Goal: Transaction & Acquisition: Purchase product/service

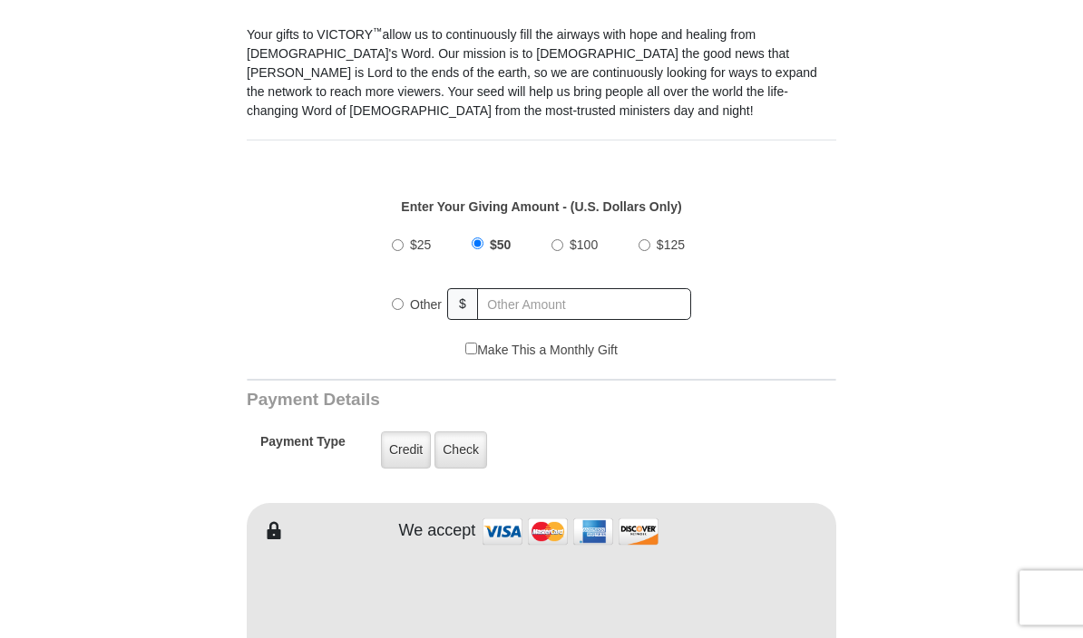
scroll to position [502, 0]
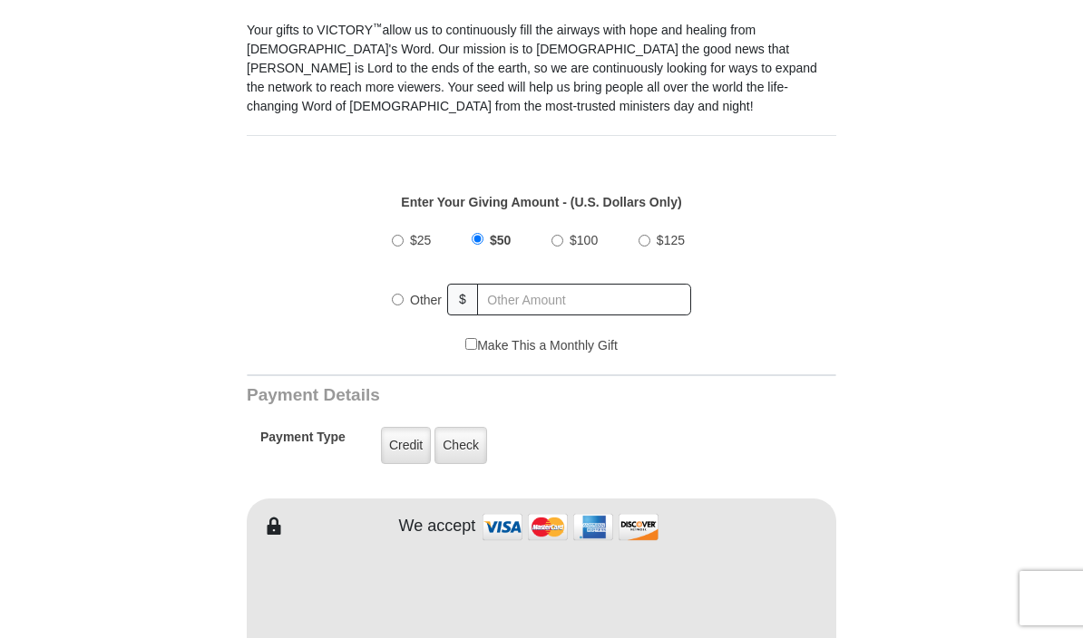
click at [401, 304] on input "Other" at bounding box center [398, 300] width 12 height 12
radio input "true"
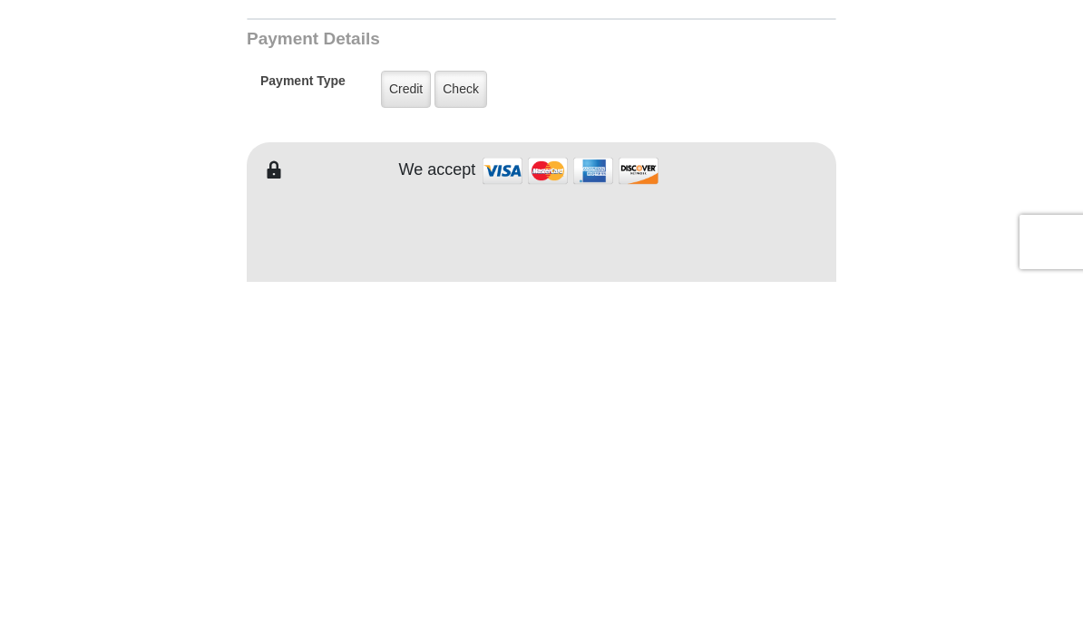
type input "280.00"
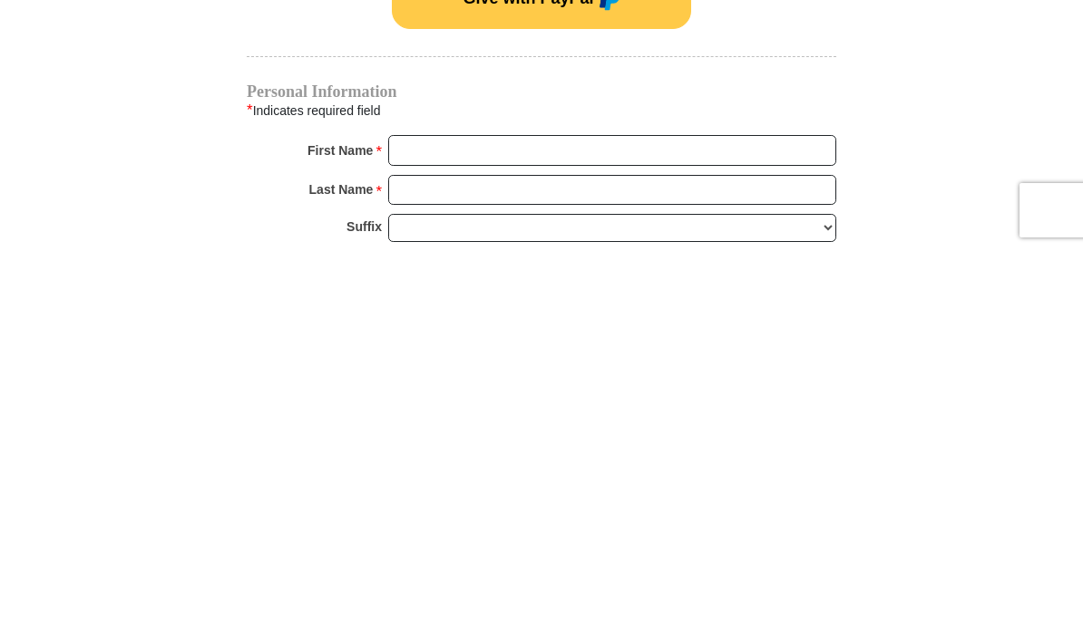
scroll to position [906, 0]
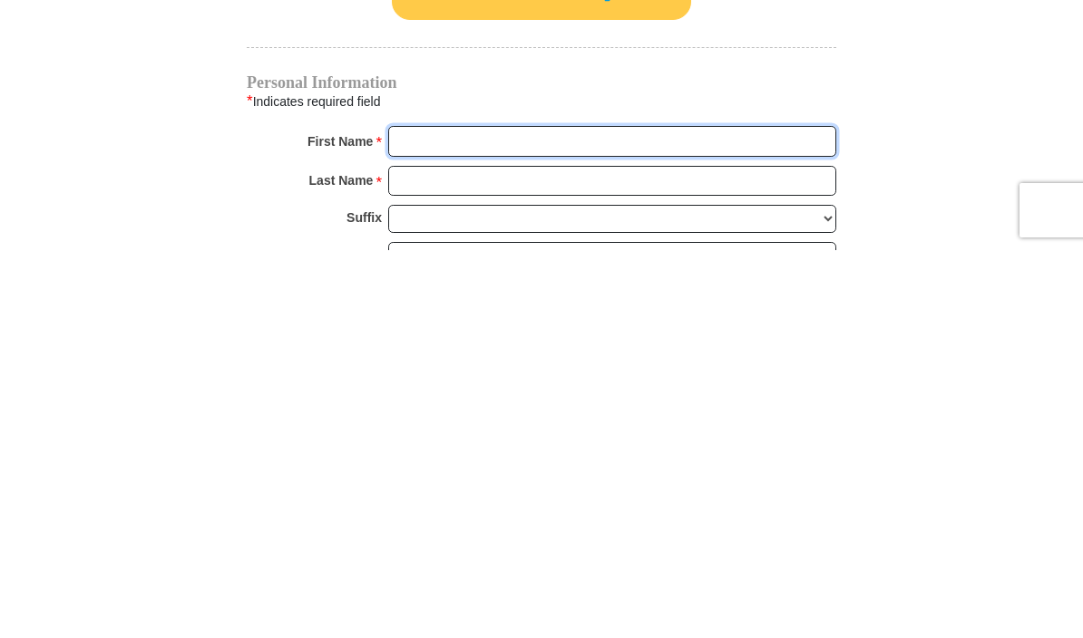
click at [703, 514] on input "First Name *" at bounding box center [612, 529] width 448 height 31
type input "Clara"
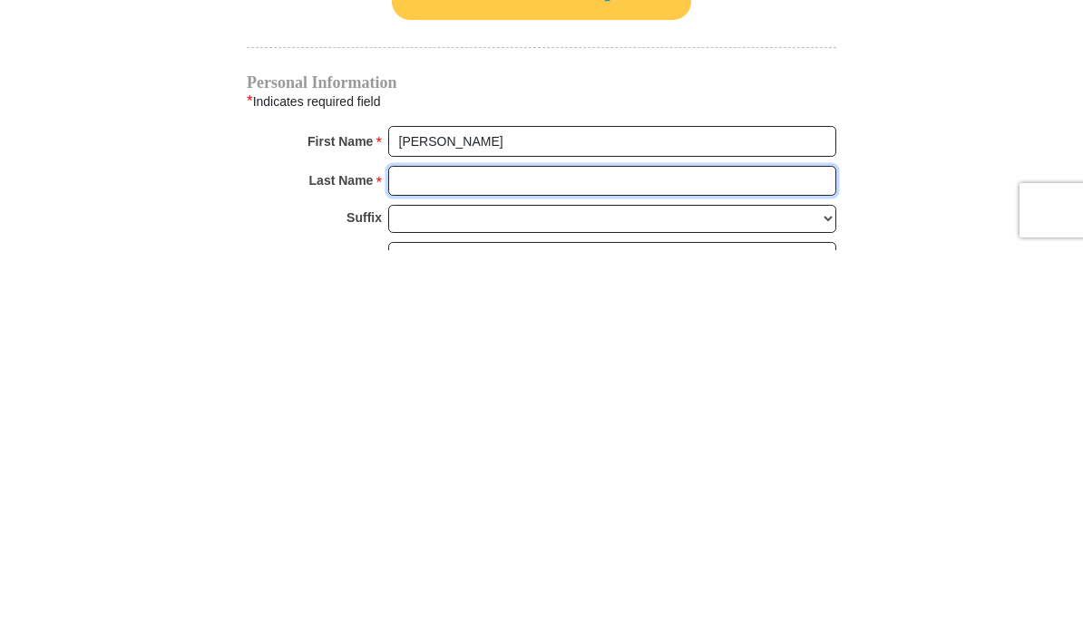
type input "Barrio"
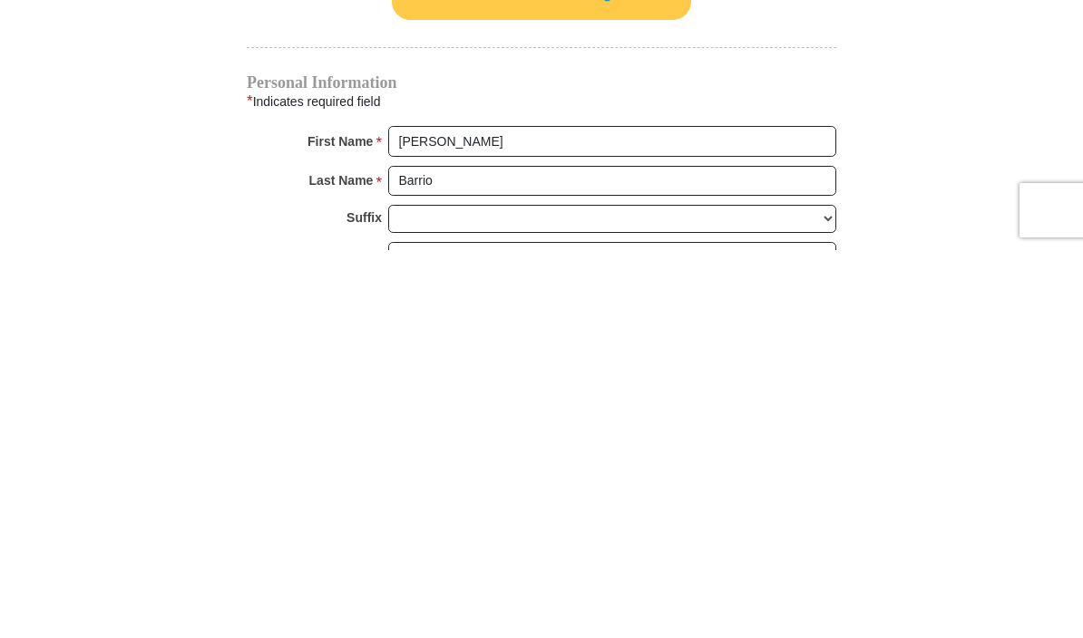
scroll to position [1295, 0]
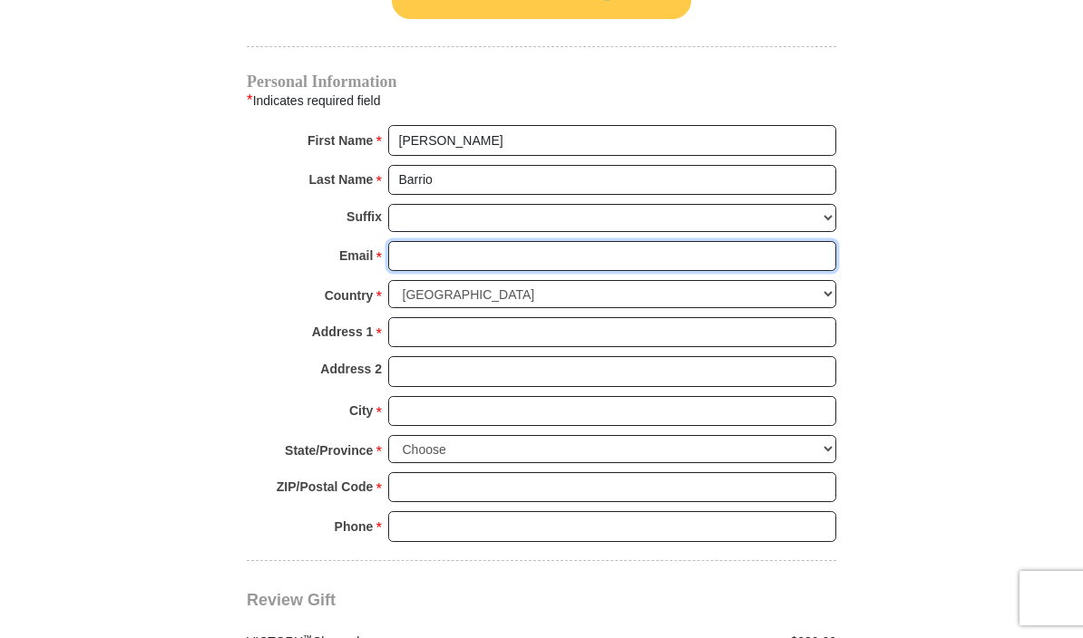
click at [551, 256] on input "Email *" at bounding box center [612, 256] width 448 height 31
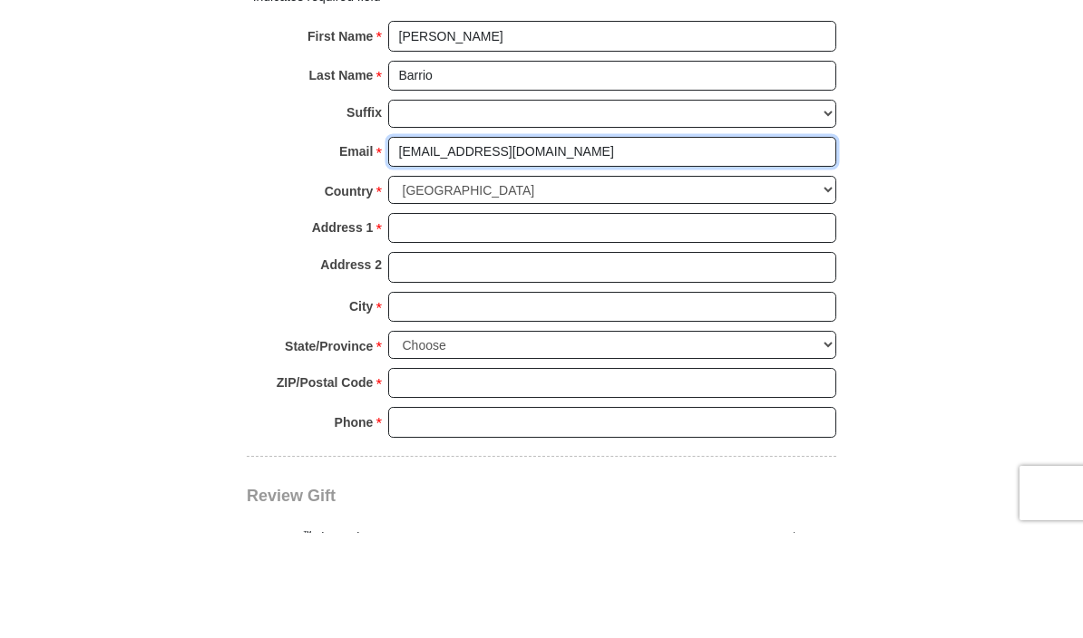
type input "barrio888@hotmail.com"
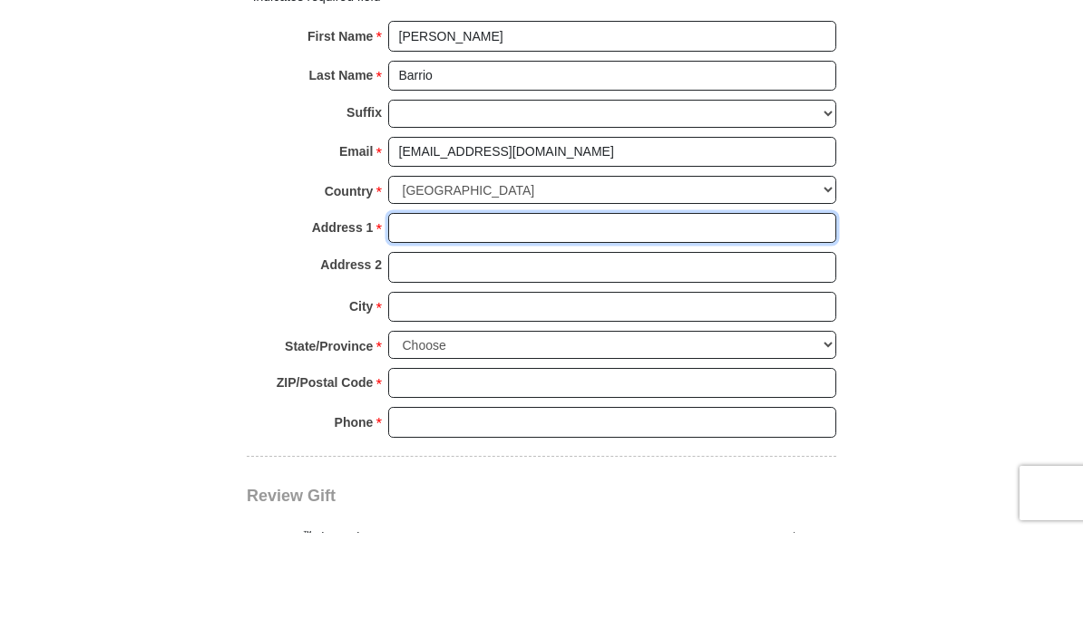
click at [683, 318] on input "Address 1 *" at bounding box center [612, 333] width 448 height 31
type input "601 Avalon Dr"
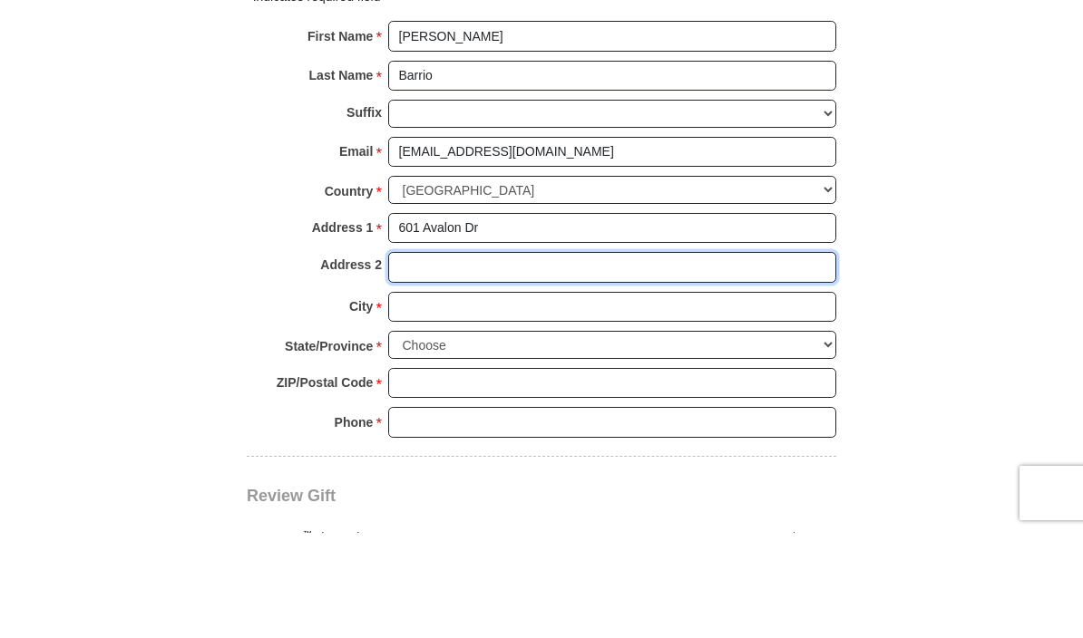
type input "Unit 6416"
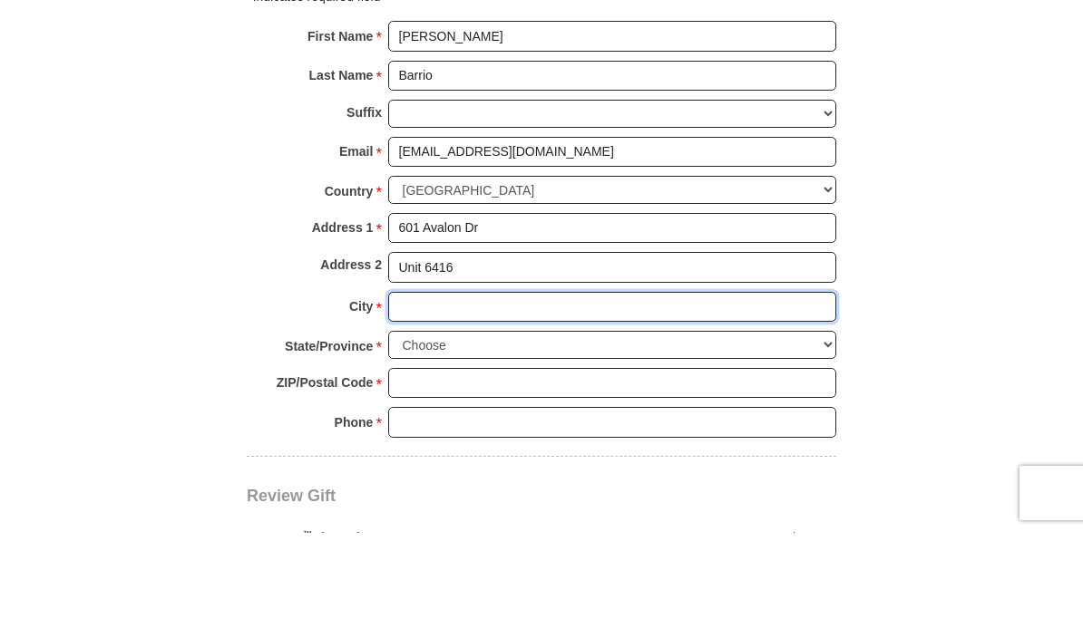
type input "Wood Ridge"
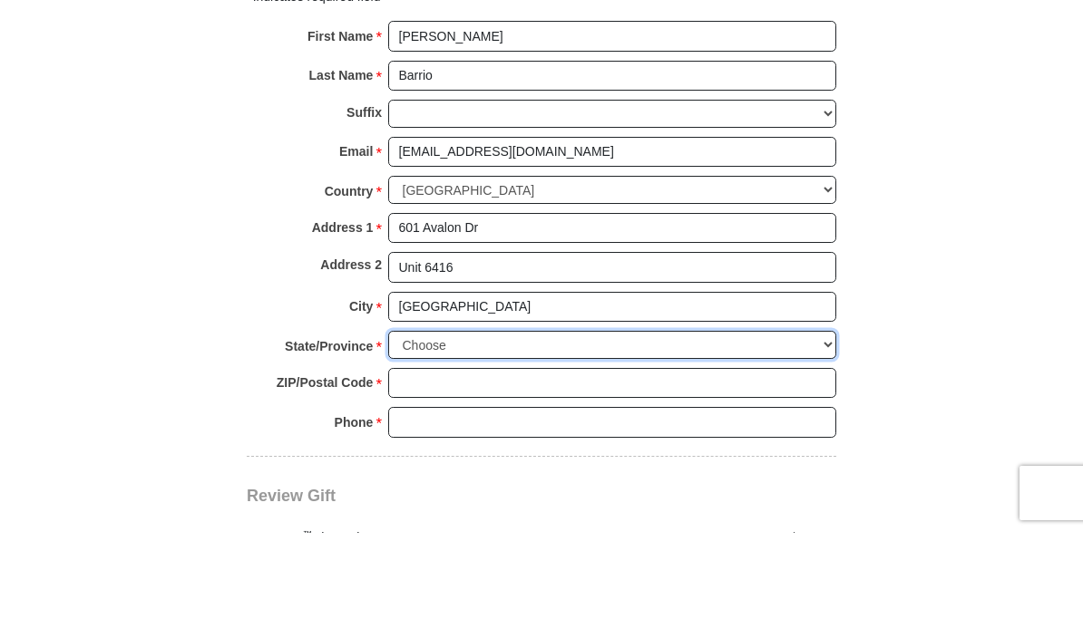
select select "NJ"
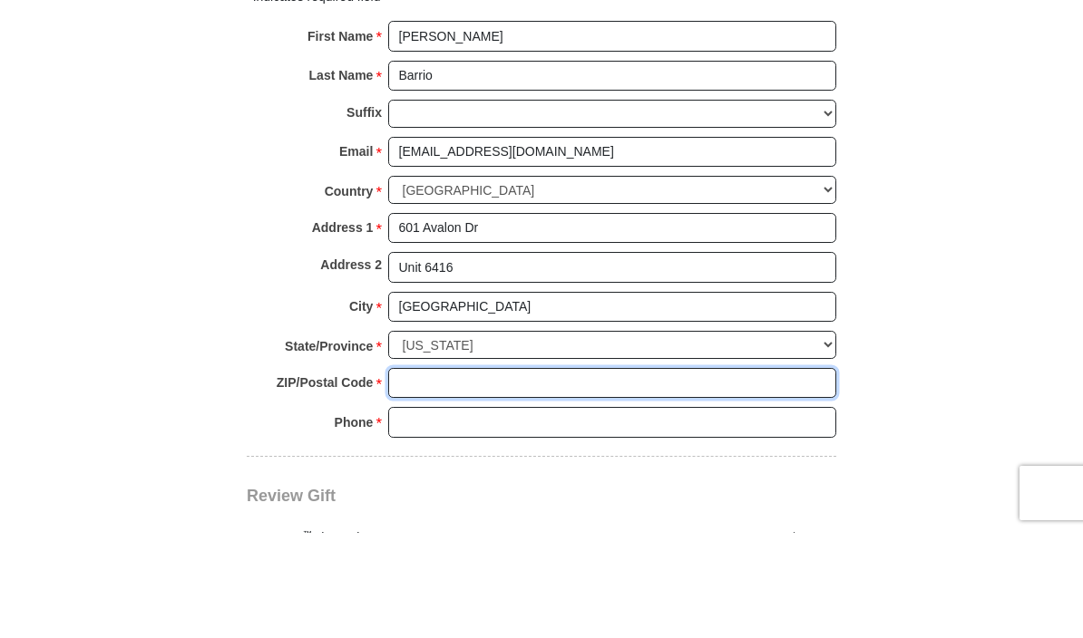
type input "07075"
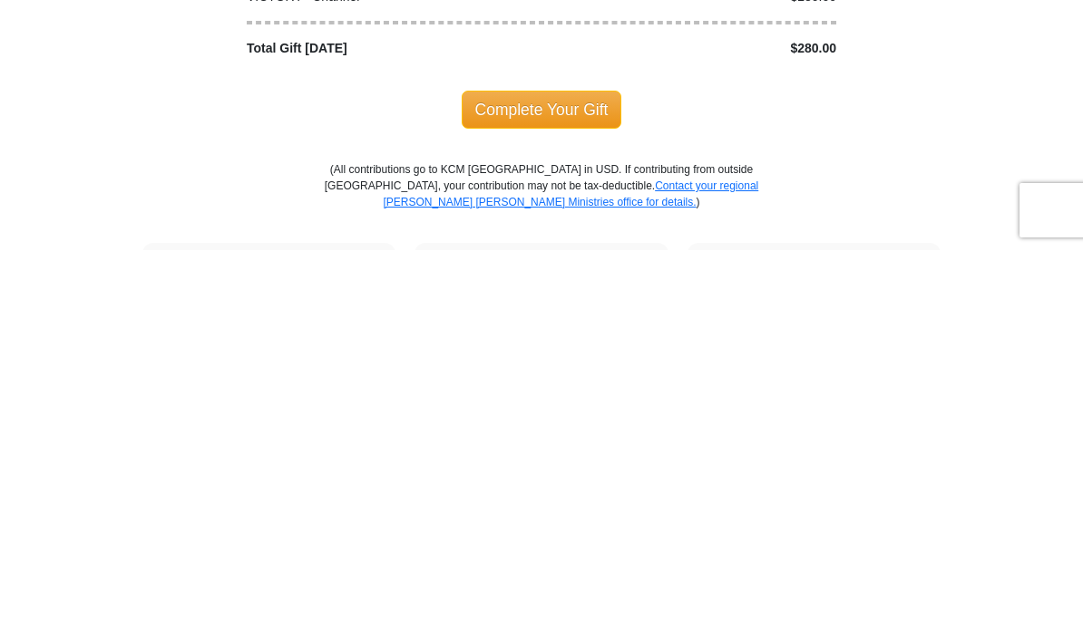
scroll to position [1575, 0]
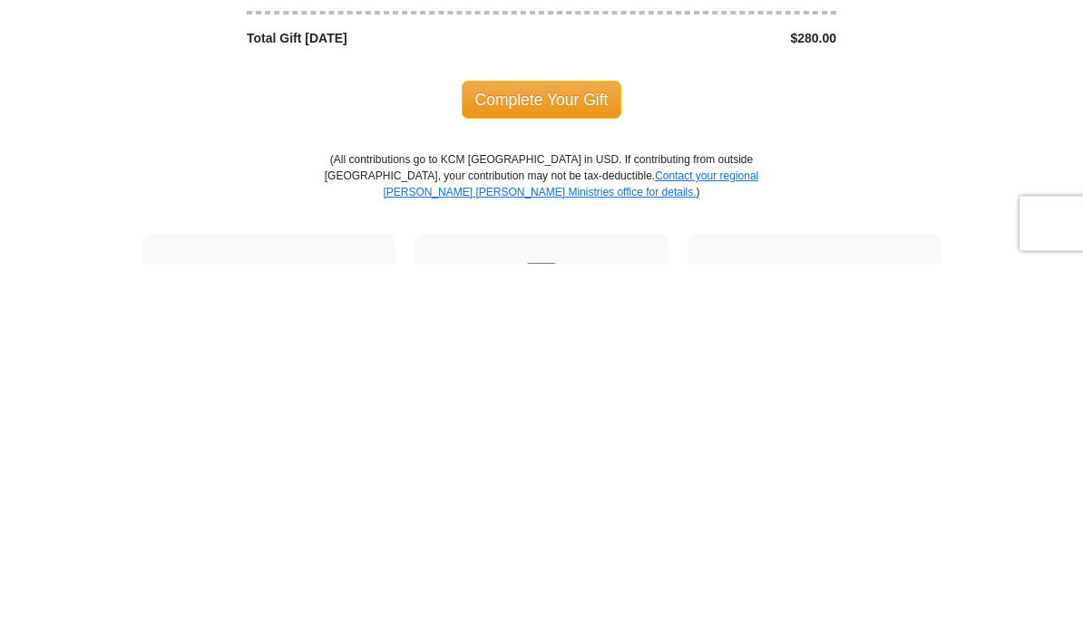
type input "8622491509"
click at [544, 456] on span "Complete Your Gift" at bounding box center [542, 475] width 161 height 38
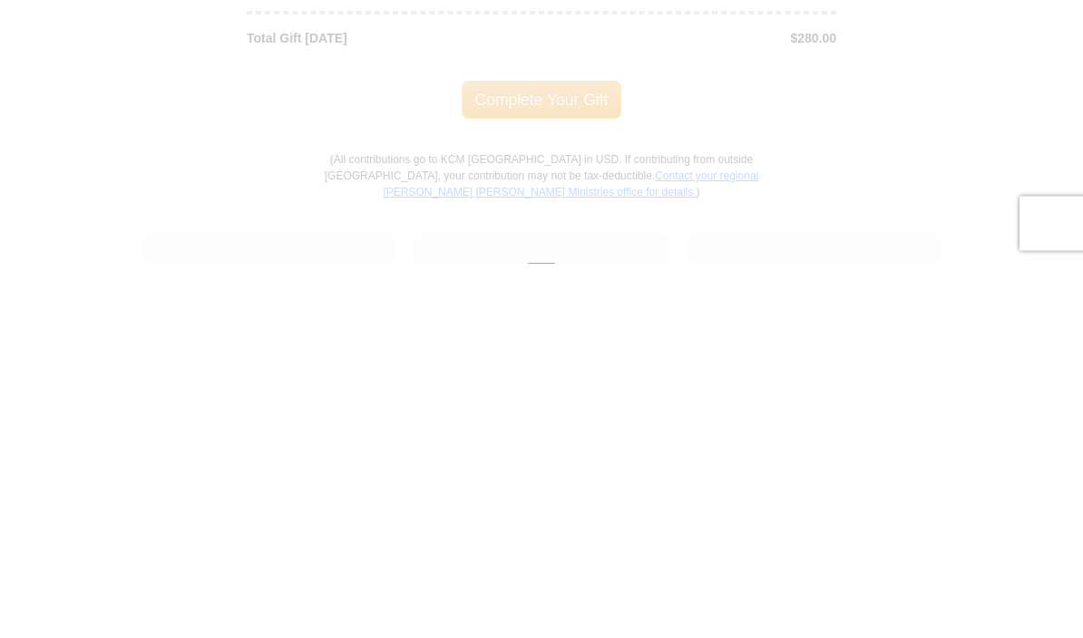
scroll to position [1951, 0]
